Goal: Task Accomplishment & Management: Manage account settings

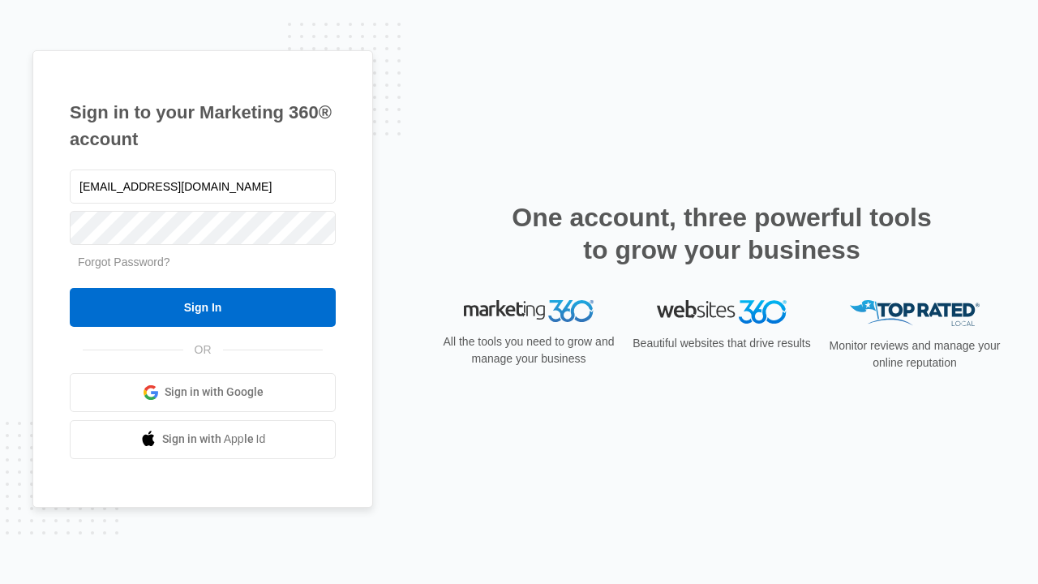
type input "[EMAIL_ADDRESS][DOMAIN_NAME]"
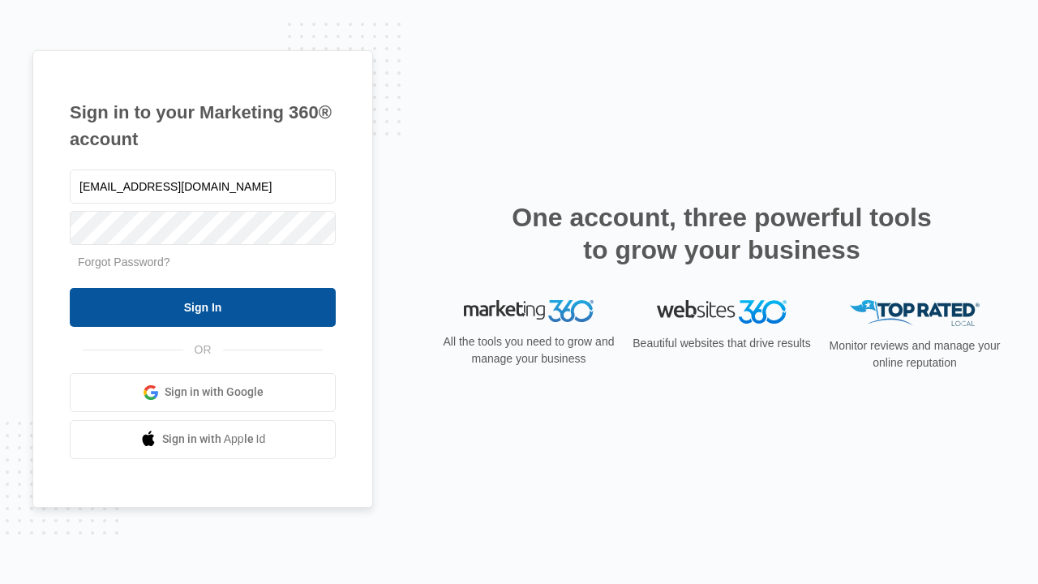
click at [203, 307] on input "Sign In" at bounding box center [203, 307] width 266 height 39
